Goal: Register for event/course

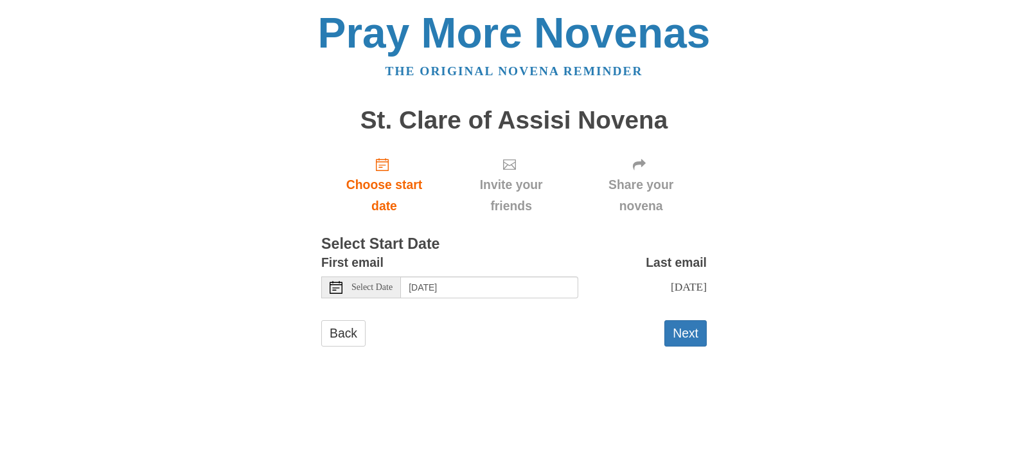
click at [368, 288] on span "Select Date" at bounding box center [372, 287] width 41 height 9
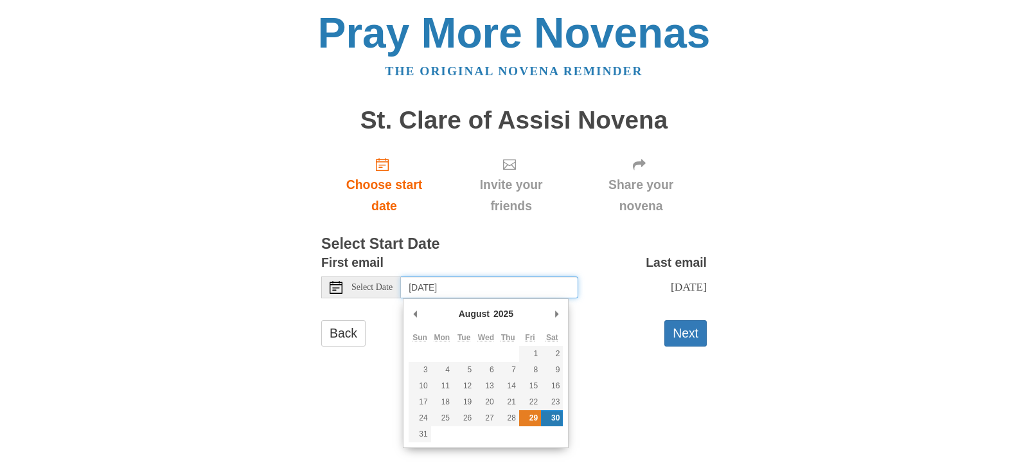
type input "Friday, August 29th"
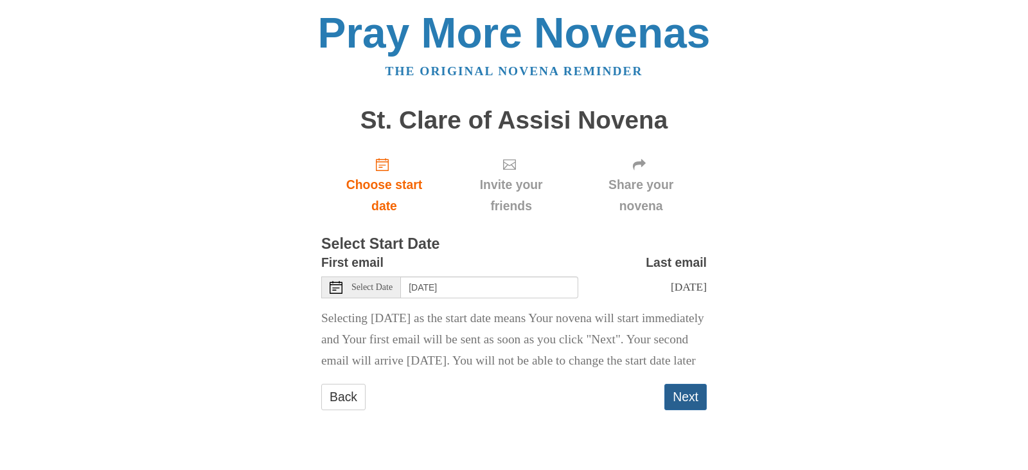
click at [678, 410] on button "Next" at bounding box center [686, 397] width 42 height 26
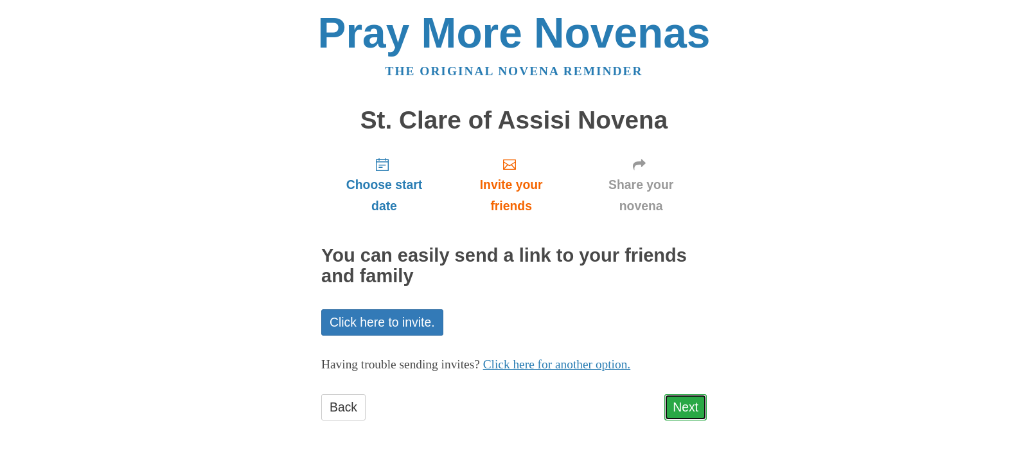
click at [690, 402] on link "Next" at bounding box center [686, 407] width 42 height 26
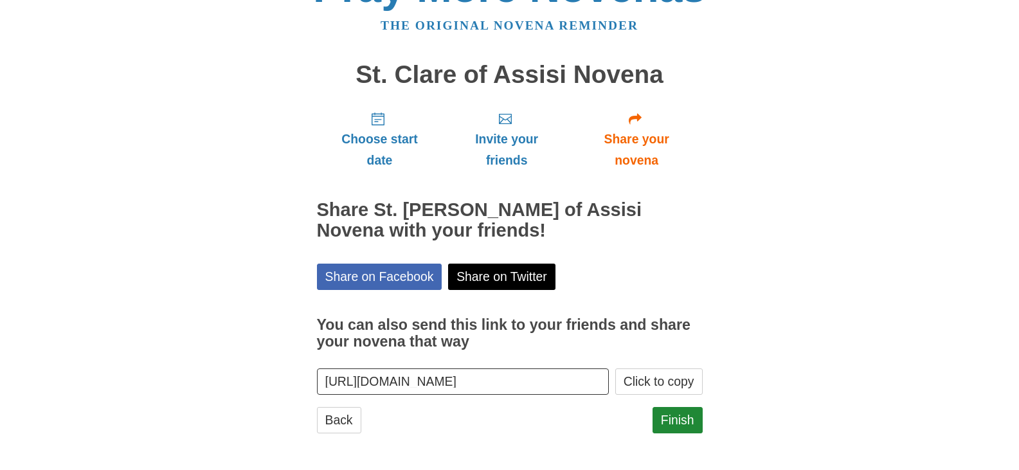
scroll to position [46, 0]
